Goal: Transaction & Acquisition: Purchase product/service

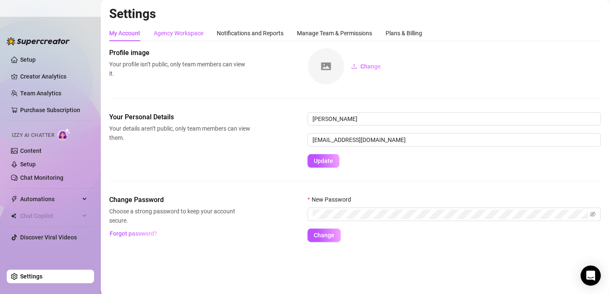
click at [173, 33] on div "Agency Workspace" at bounding box center [179, 33] width 50 height 9
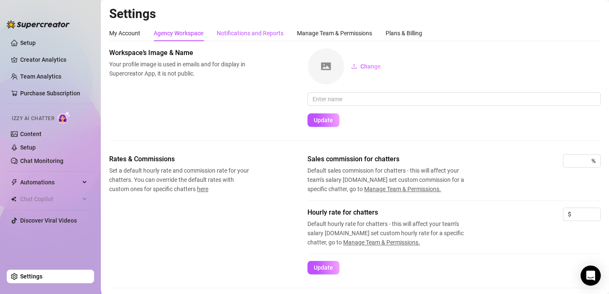
click at [227, 33] on div "Notifications and Reports" at bounding box center [250, 33] width 67 height 9
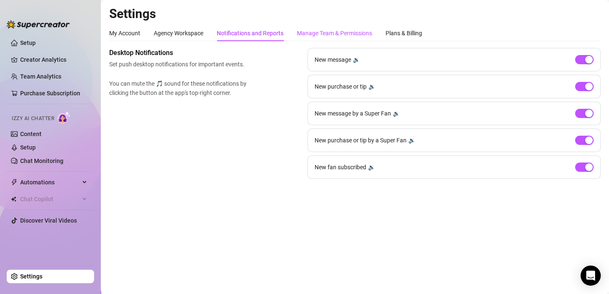
click at [327, 36] on div "Manage Team & Permissions" at bounding box center [334, 33] width 75 height 9
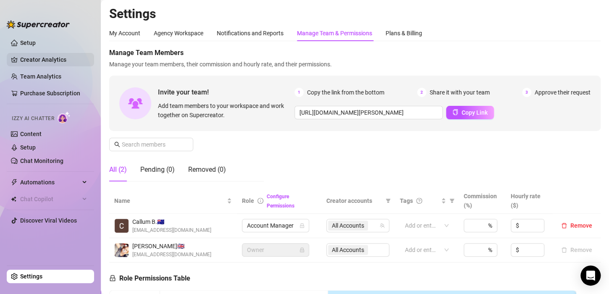
click at [47, 55] on link "Creator Analytics" at bounding box center [53, 59] width 67 height 13
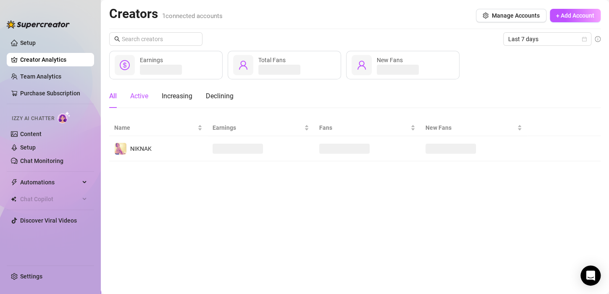
click at [145, 93] on div "Active" at bounding box center [139, 96] width 18 height 10
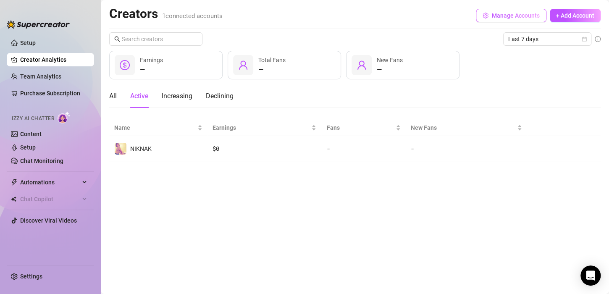
click at [518, 16] on span "Manage Accounts" at bounding box center [516, 15] width 48 height 7
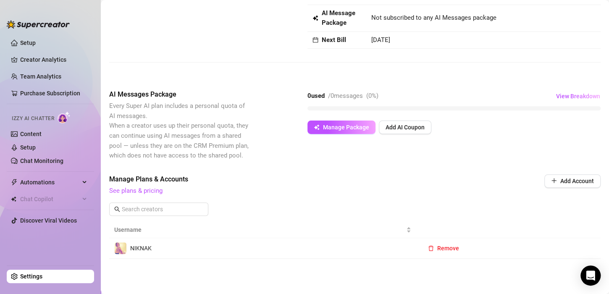
scroll to position [69, 0]
click at [329, 132] on button "Manage Package" at bounding box center [341, 126] width 68 height 13
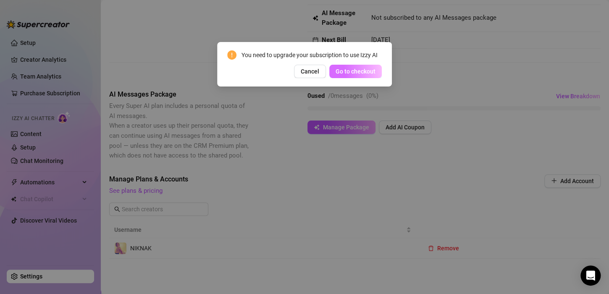
click at [346, 74] on span "Go to checkout" at bounding box center [355, 71] width 40 height 7
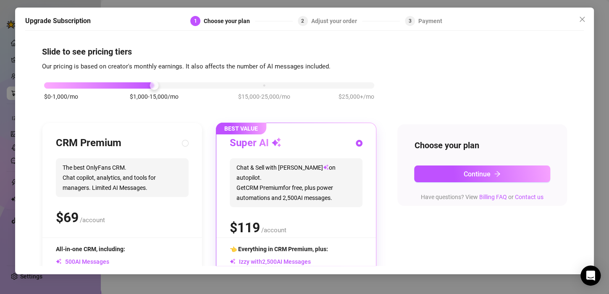
scroll to position [4, 0]
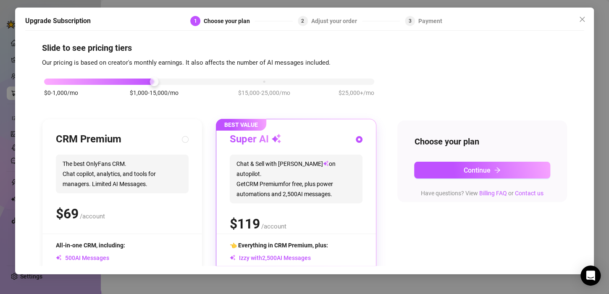
drag, startPoint x: 586, startPoint y: 90, endPoint x: 583, endPoint y: 107, distance: 17.9
click at [583, 107] on div "Upgrade Subscription 1 Choose your plan 2 Adjust your order 3 Payment Slide to …" at bounding box center [304, 141] width 578 height 267
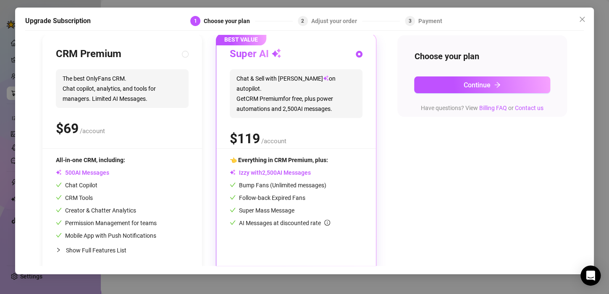
scroll to position [97, 0]
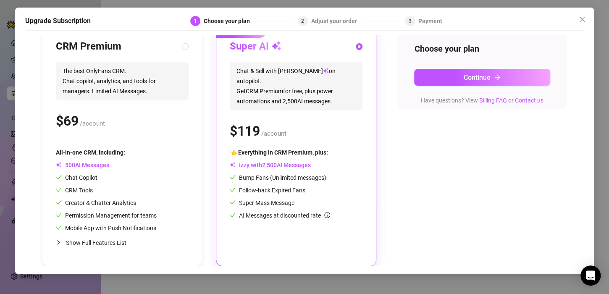
drag, startPoint x: 580, startPoint y: 193, endPoint x: 336, endPoint y: 129, distance: 251.7
click at [336, 129] on div "$ /account" at bounding box center [296, 130] width 133 height 21
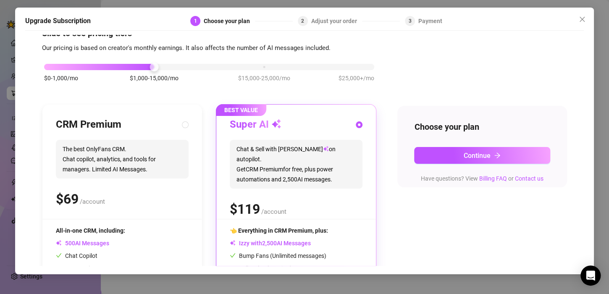
scroll to position [0, 0]
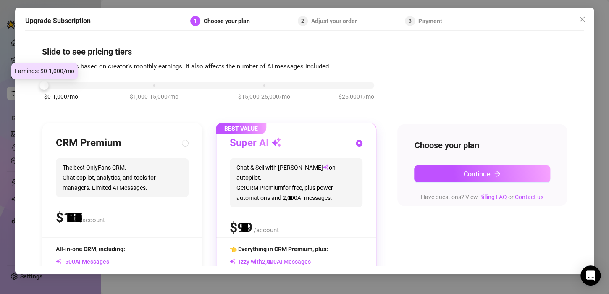
drag, startPoint x: 157, startPoint y: 84, endPoint x: 77, endPoint y: 83, distance: 80.2
click at [77, 83] on div "$0-1,000/mo $1,000-15,000/mo $15,000-25,000/mo $25,000+/mo" at bounding box center [209, 83] width 330 height 5
click at [77, 83] on div at bounding box center [209, 85] width 330 height 6
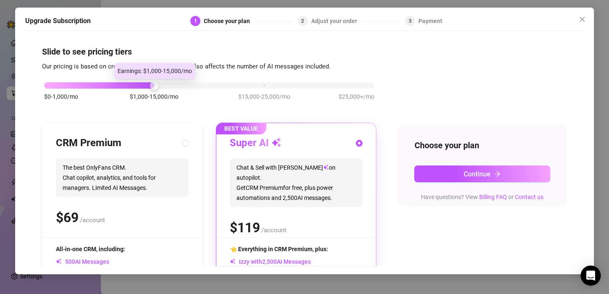
drag, startPoint x: 49, startPoint y: 87, endPoint x: 141, endPoint y: 89, distance: 92.0
click at [141, 89] on div "$0-1,000/mo $1,000-15,000/mo $15,000-25,000/mo $25,000+/mo" at bounding box center [209, 95] width 334 height 47
click at [263, 189] on span "Chat & Sell with Izzy on autopilot. Get CRM Premium for free, plus power automa…" at bounding box center [296, 182] width 133 height 49
click at [356, 141] on label at bounding box center [359, 143] width 7 height 9
click at [358, 141] on input "radio" at bounding box center [359, 143] width 3 height 5
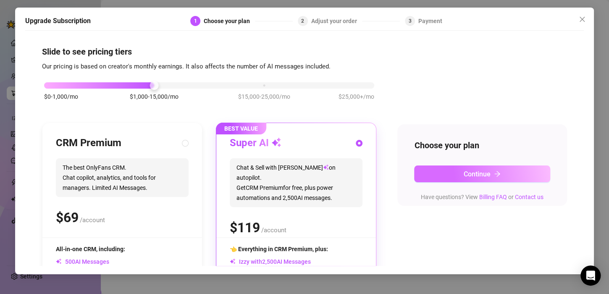
click at [464, 171] on span "Continue" at bounding box center [476, 174] width 27 height 8
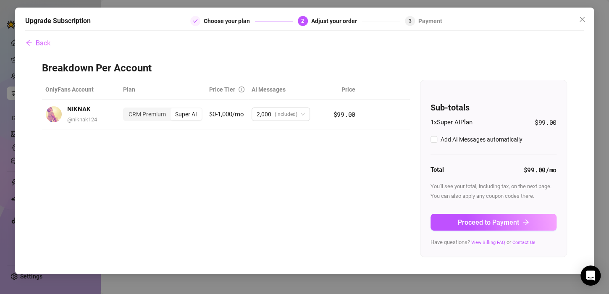
checkbox input "true"
click at [185, 115] on div "Super AI" at bounding box center [185, 114] width 31 height 12
click at [173, 110] on input "Super AI" at bounding box center [173, 110] width 0 height 0
click at [152, 113] on div "CRM Premium" at bounding box center [147, 114] width 47 height 12
click at [126, 110] on input "CRM Premium" at bounding box center [126, 110] width 0 height 0
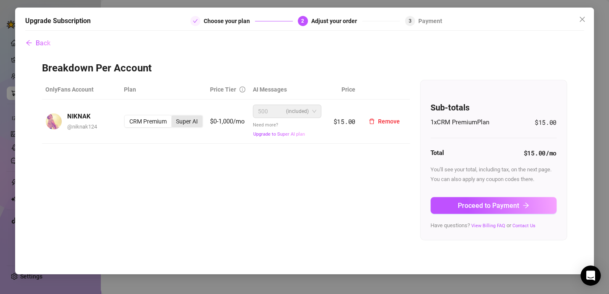
click at [184, 121] on div "Super AI" at bounding box center [186, 121] width 31 height 12
click at [173, 117] on input "Super AI" at bounding box center [173, 117] width 0 height 0
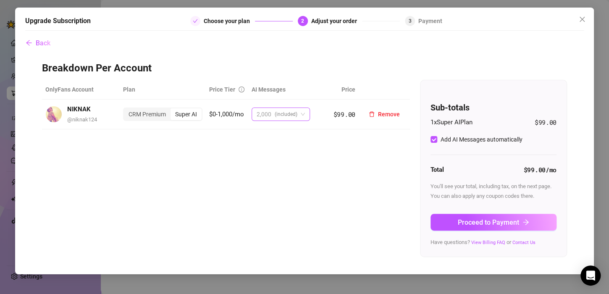
click at [280, 120] on span "(included)" at bounding box center [286, 114] width 23 height 13
click at [182, 158] on div "OnlyFans Account Plan Price Tier AI Messages Price NIKNAK @ niknak124 CRM Premi…" at bounding box center [304, 168] width 525 height 177
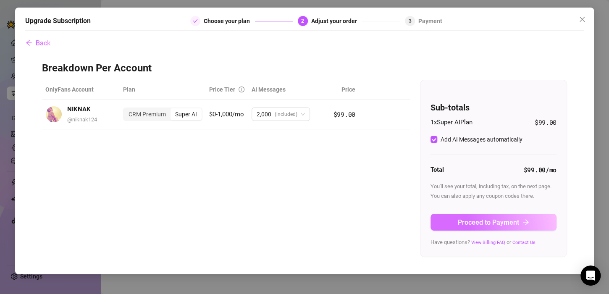
click at [474, 225] on span "Proceed to Payment" at bounding box center [488, 222] width 61 height 8
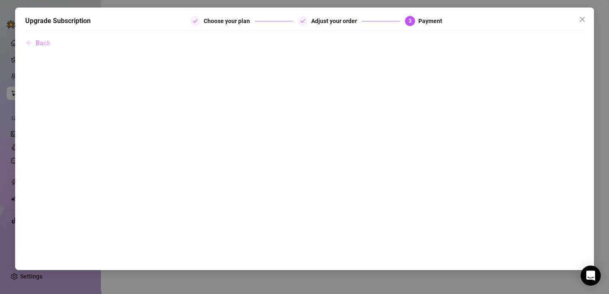
click at [39, 45] on span "Back" at bounding box center [43, 43] width 15 height 8
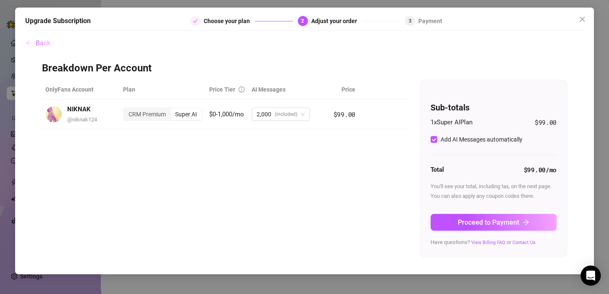
checkbox input "true"
click at [162, 116] on div "CRM Premium" at bounding box center [147, 114] width 47 height 12
click at [126, 110] on input "CRM Premium" at bounding box center [126, 110] width 0 height 0
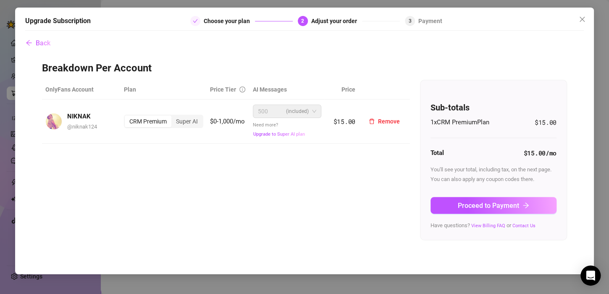
click at [298, 109] on span "(included)" at bounding box center [297, 111] width 23 height 13
click at [287, 136] on span "Upgrade to Super AI plan" at bounding box center [279, 133] width 52 height 5
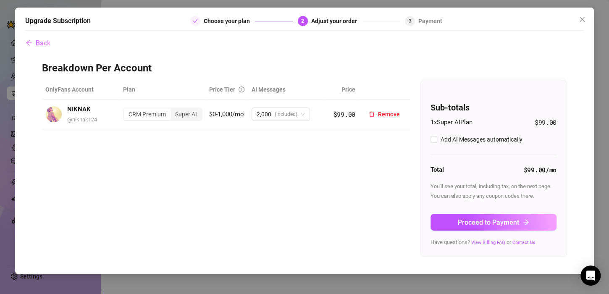
checkbox input "true"
click at [581, 19] on icon "close" at bounding box center [581, 18] width 5 height 5
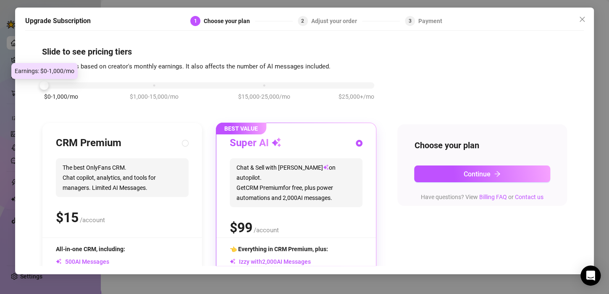
drag, startPoint x: 156, startPoint y: 88, endPoint x: 43, endPoint y: 106, distance: 114.8
click at [43, 106] on div "$0-1,000/mo $1,000-15,000/mo $15,000-25,000/mo $25,000+/mo" at bounding box center [209, 95] width 334 height 47
click at [303, 149] on div "Super AI" at bounding box center [296, 142] width 133 height 13
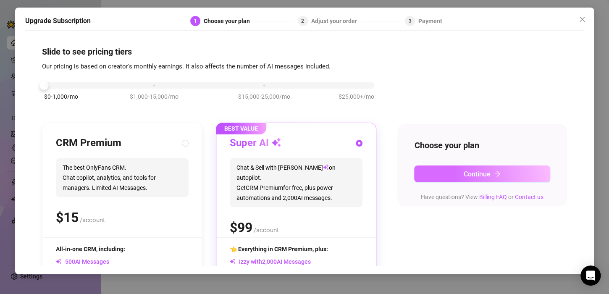
click at [439, 175] on button "Continue" at bounding box center [482, 173] width 136 height 17
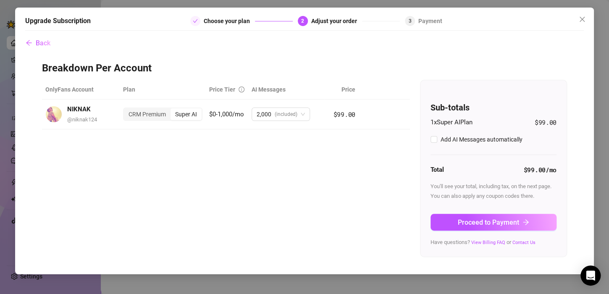
checkbox input "true"
click at [476, 222] on span "Proceed to Payment" at bounding box center [488, 222] width 61 height 8
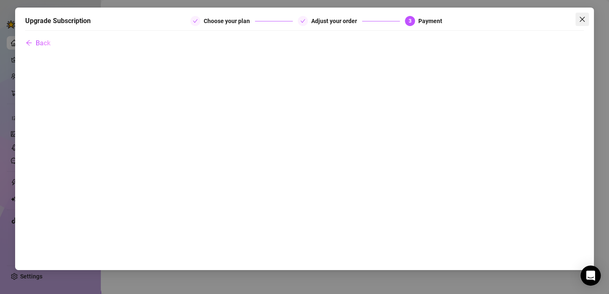
click at [577, 24] on button "Close" at bounding box center [581, 19] width 13 height 13
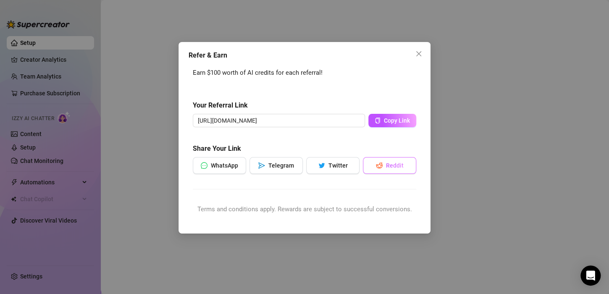
click at [387, 162] on span "Reddit" at bounding box center [395, 165] width 18 height 7
